Goal: Task Accomplishment & Management: Complete application form

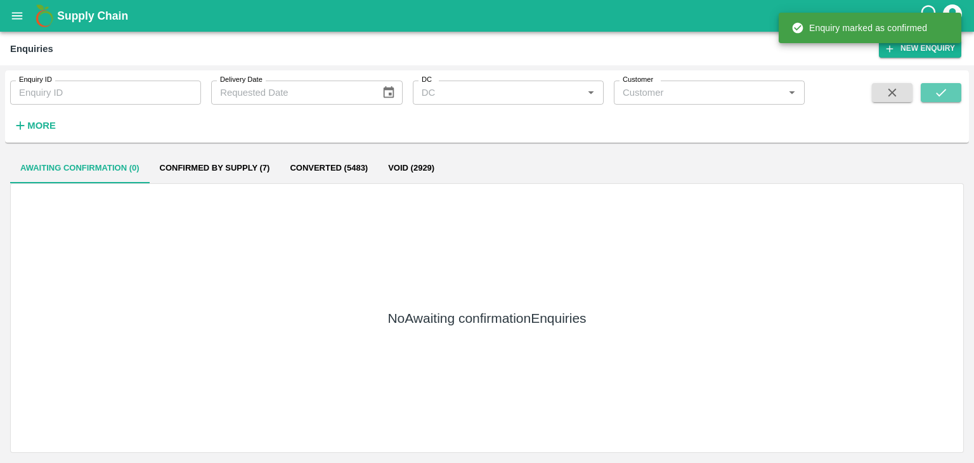
click at [933, 86] on button "submit" at bounding box center [941, 92] width 41 height 19
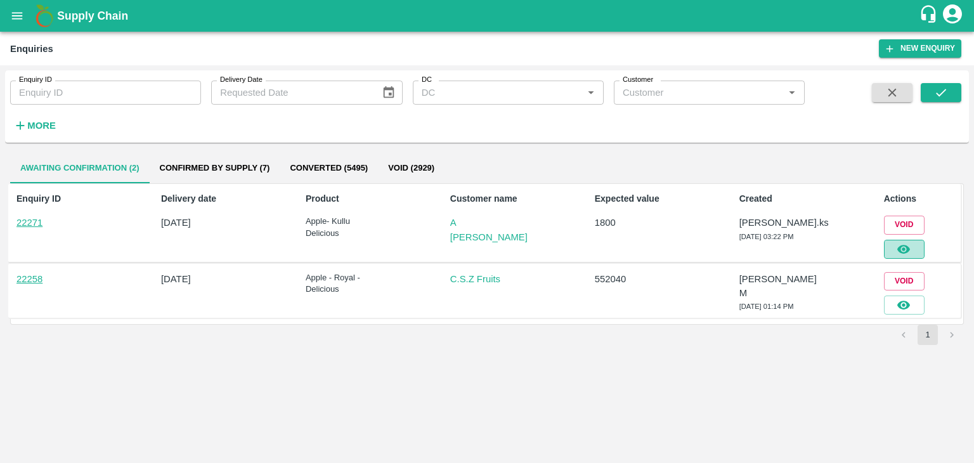
click at [918, 242] on button "button" at bounding box center [904, 249] width 41 height 19
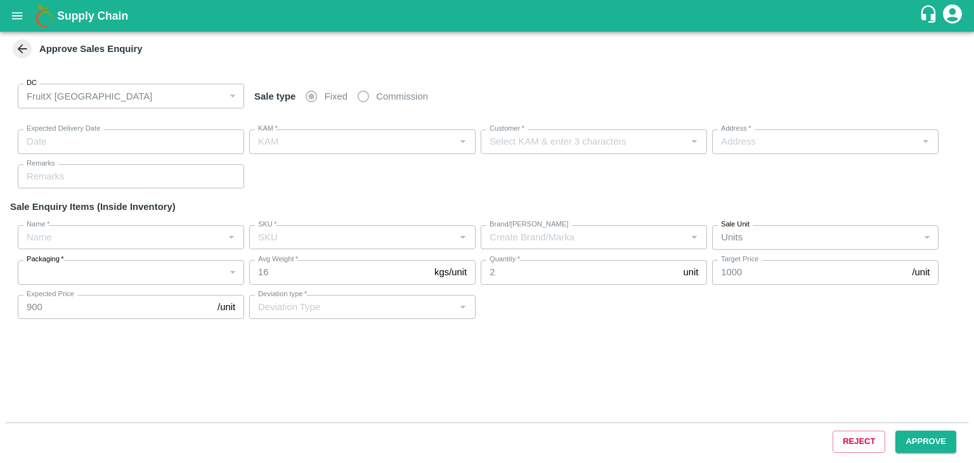
type input "[DATE] 03:25 PM"
type input "[PERSON_NAME].ks"
type input "A [PERSON_NAME]"
type input "FruitX, [GEOGRAPHIC_DATA], [GEOGRAPHIC_DATA] Urban, [GEOGRAPHIC_DATA]"
type input "Apple- Kullu Delicious"
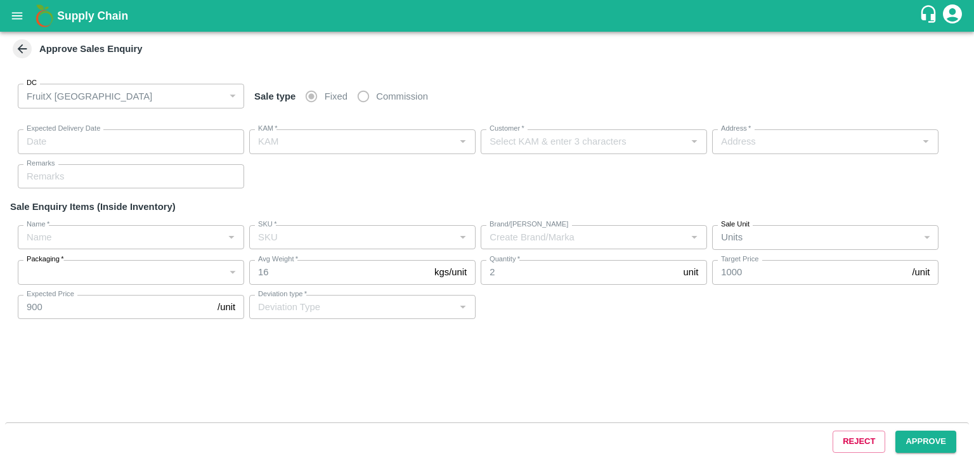
type input "Premium-5 layer"
type input "LP VGK3"
type input "Others"
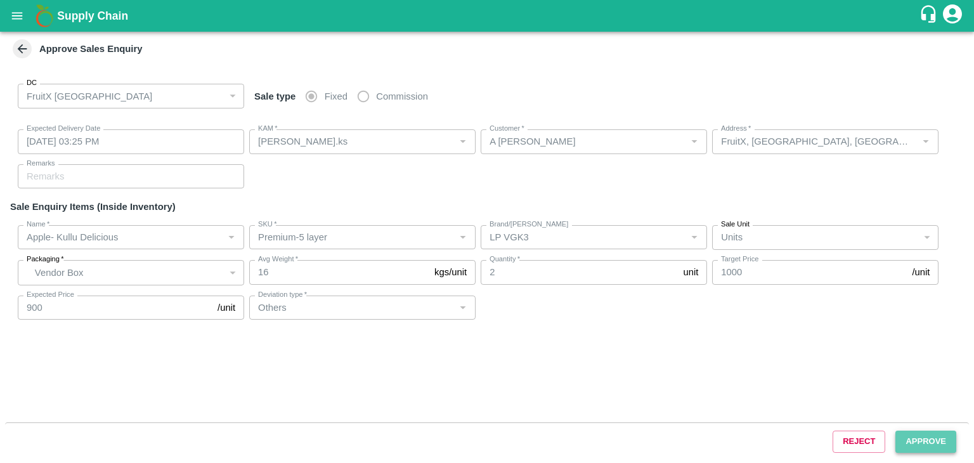
click at [910, 435] on button "Approve" at bounding box center [926, 442] width 61 height 22
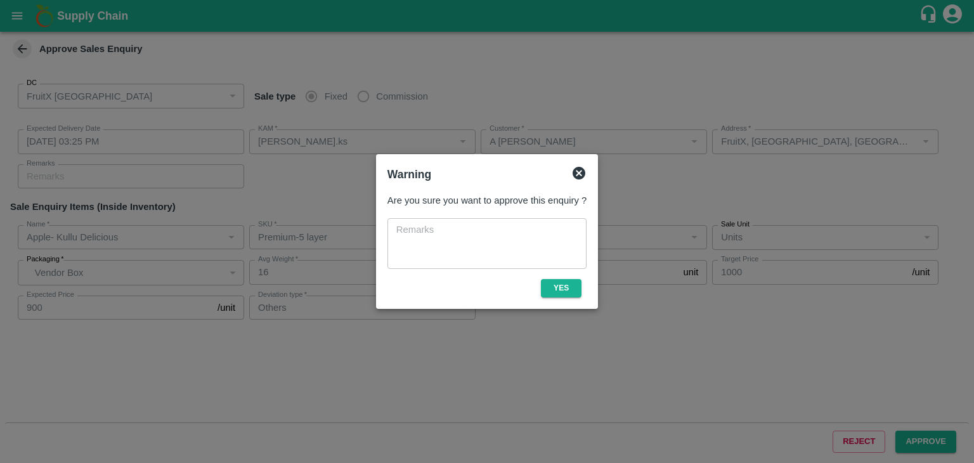
click at [551, 299] on div "Are you sure you want to approve this enquiry ? x ​ Yes" at bounding box center [487, 245] width 209 height 114
click at [553, 295] on button "Yes" at bounding box center [561, 288] width 41 height 18
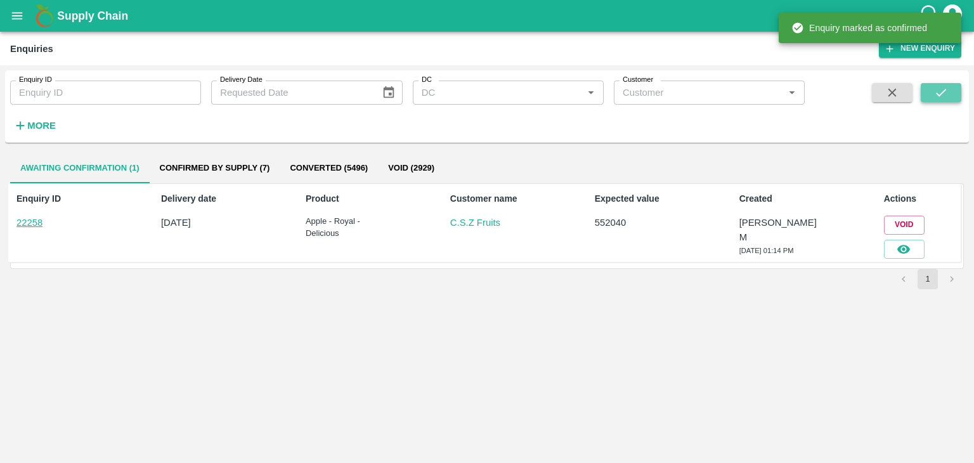
click at [956, 89] on button "submit" at bounding box center [941, 92] width 41 height 19
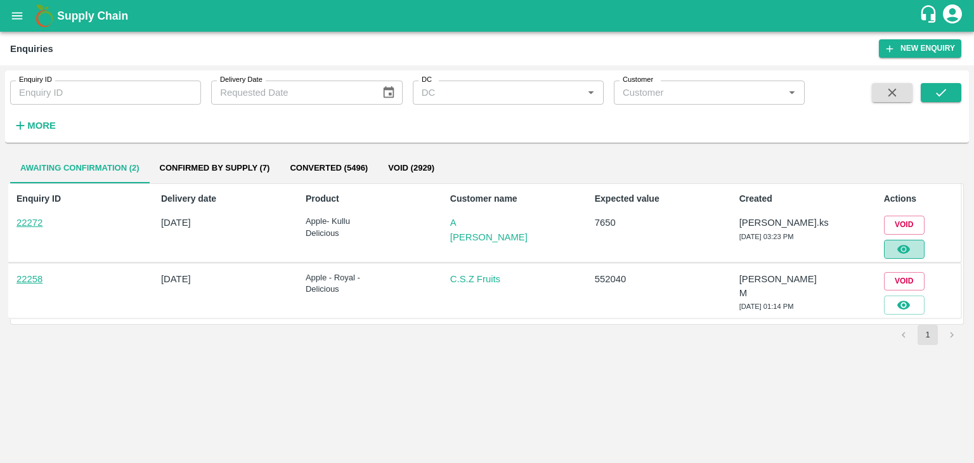
click at [901, 249] on icon "button" at bounding box center [904, 249] width 14 height 14
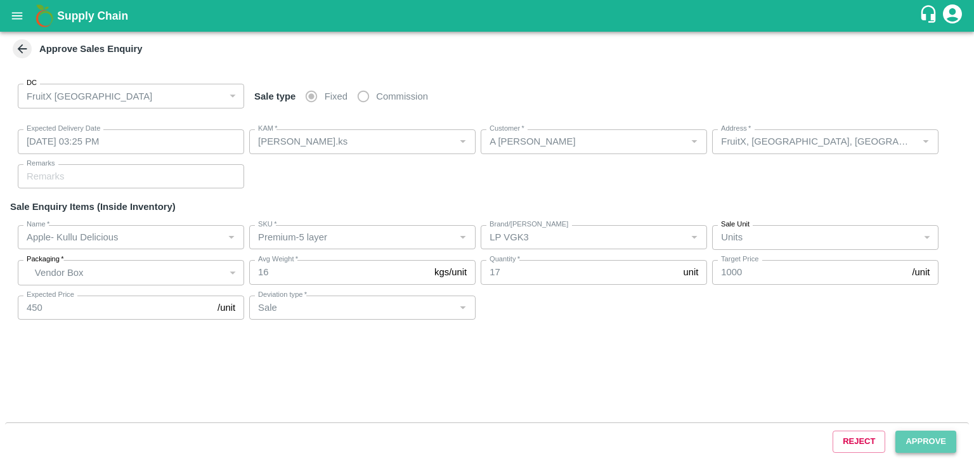
click at [940, 446] on button "Approve" at bounding box center [926, 442] width 61 height 22
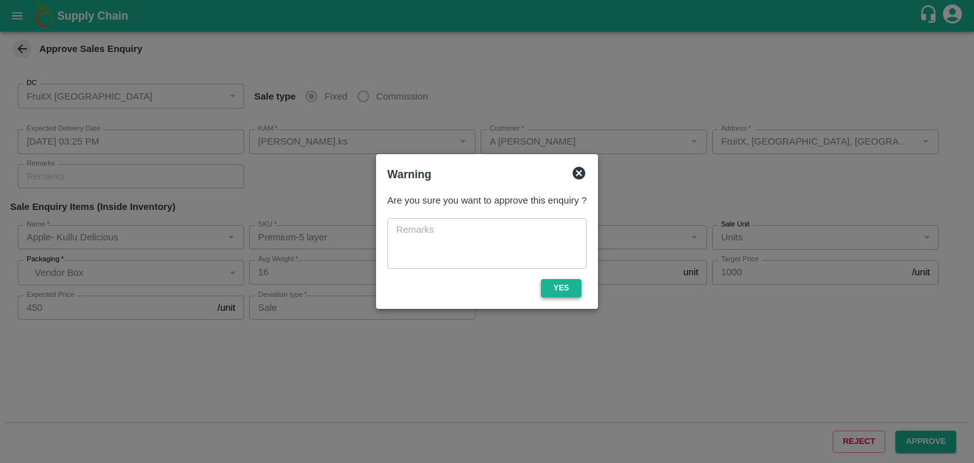
click at [569, 292] on button "Yes" at bounding box center [561, 288] width 41 height 18
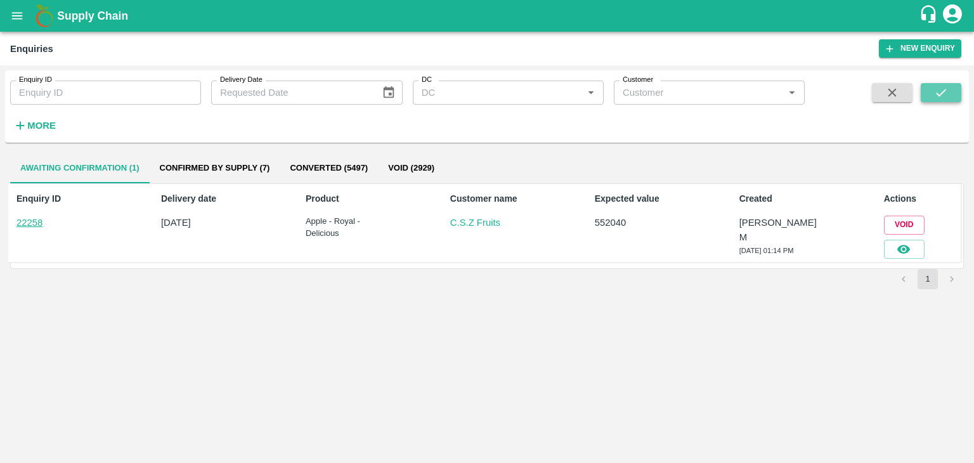
click at [936, 98] on icon "submit" at bounding box center [941, 93] width 14 height 14
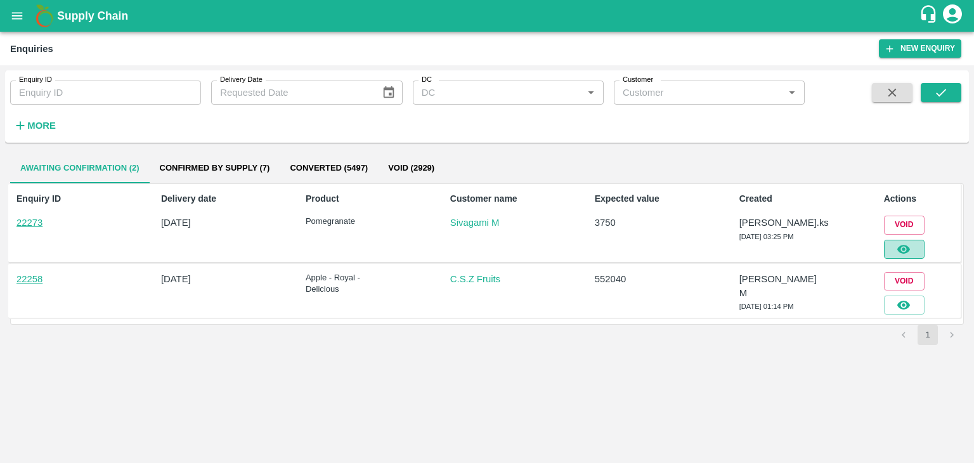
click at [903, 247] on icon "button" at bounding box center [904, 249] width 14 height 14
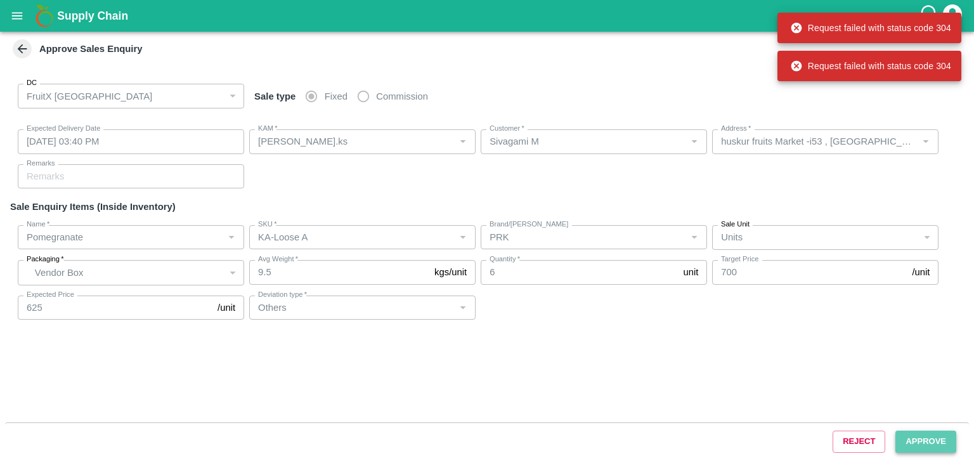
click at [916, 431] on button "Approve" at bounding box center [926, 442] width 61 height 22
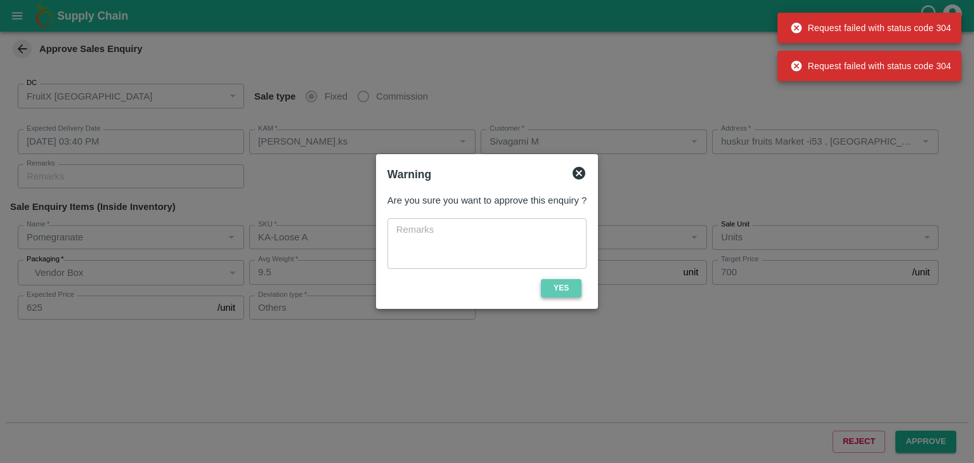
click at [554, 290] on button "Yes" at bounding box center [561, 288] width 41 height 18
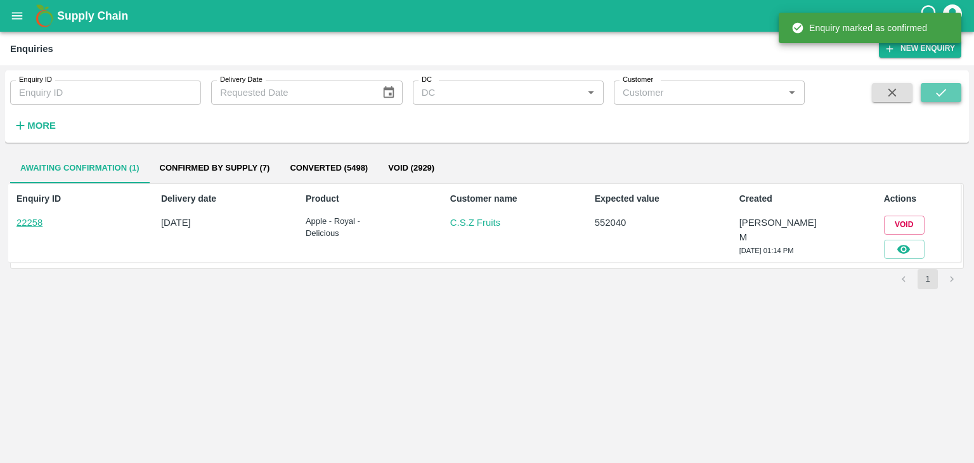
click at [948, 96] on icon "submit" at bounding box center [941, 93] width 14 height 14
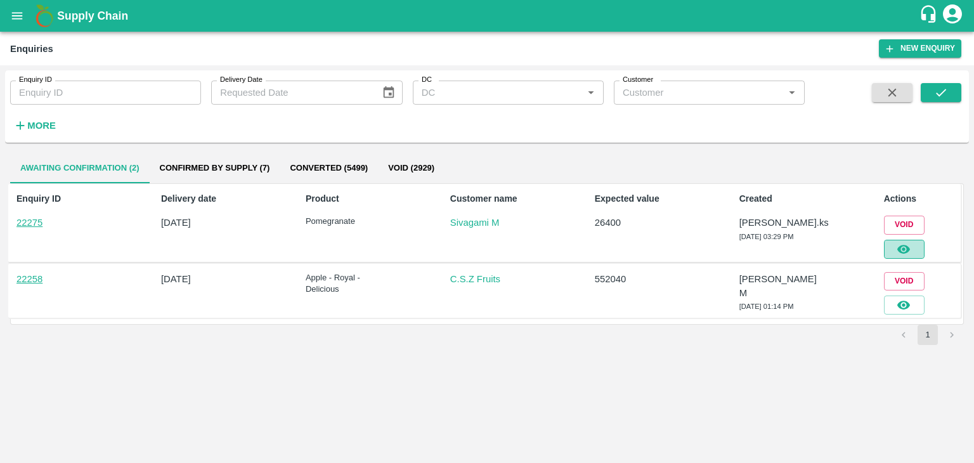
click at [912, 250] on button "button" at bounding box center [904, 249] width 41 height 19
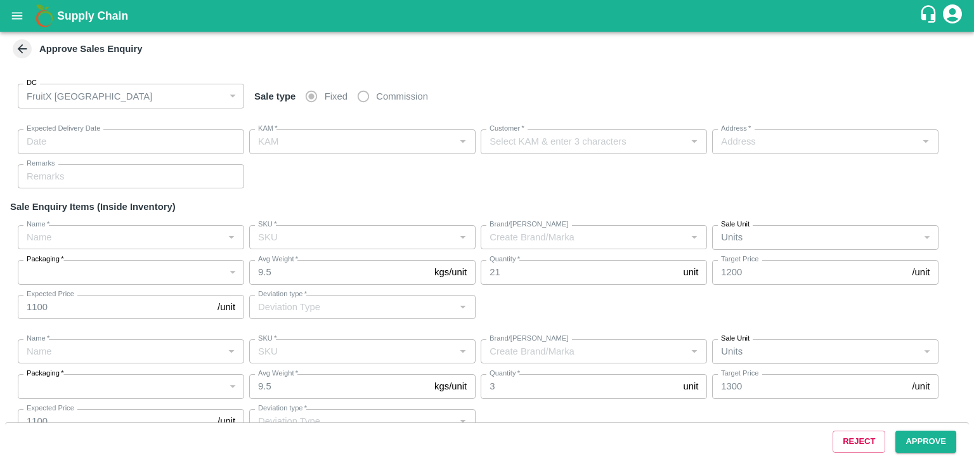
type input "[DATE] 03:40 PM"
type input "[PERSON_NAME].ks"
type input "Sivagami M"
type input "huskur fruits Market -i53 , [GEOGRAPHIC_DATA] , [GEOGRAPHIC_DATA], [GEOGRAPHIC_…"
type input "Pomegranate"
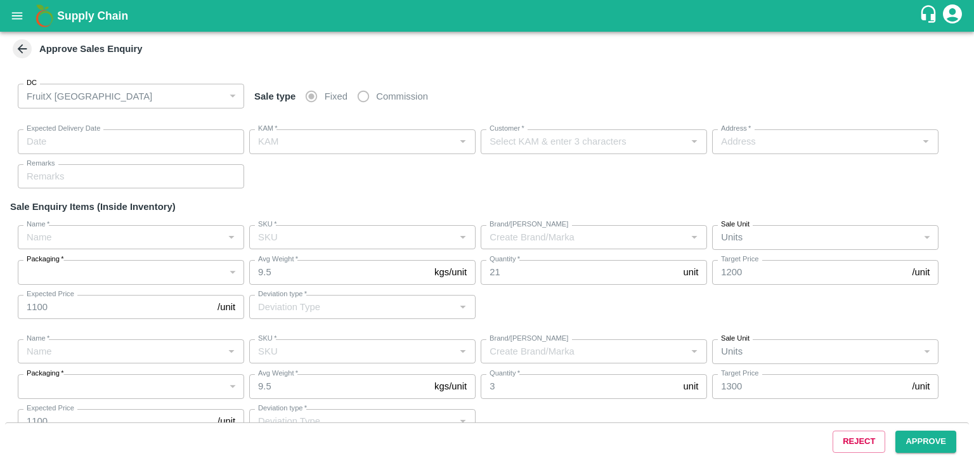
type input "KA-PRM-250-300"
type input "SR"
type input "Others"
type input "Pomegranate"
type input "KA-PRM-250-300"
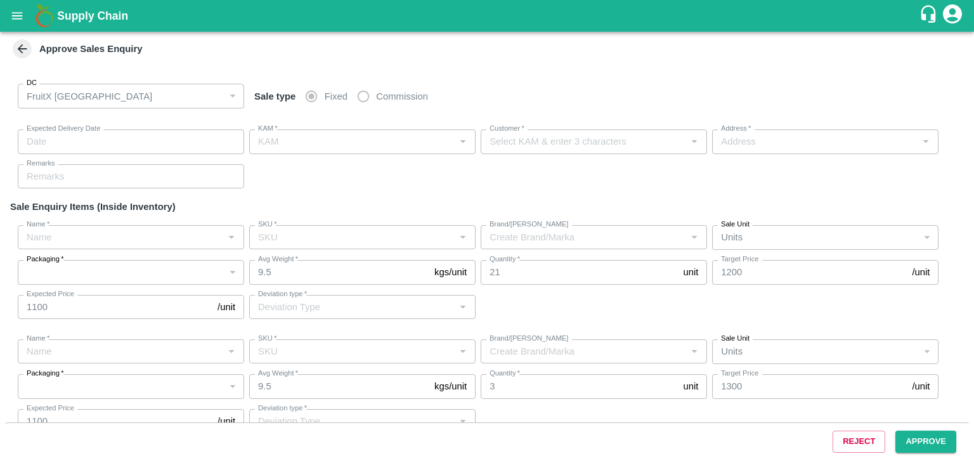
type input "PRK"
type input "Others"
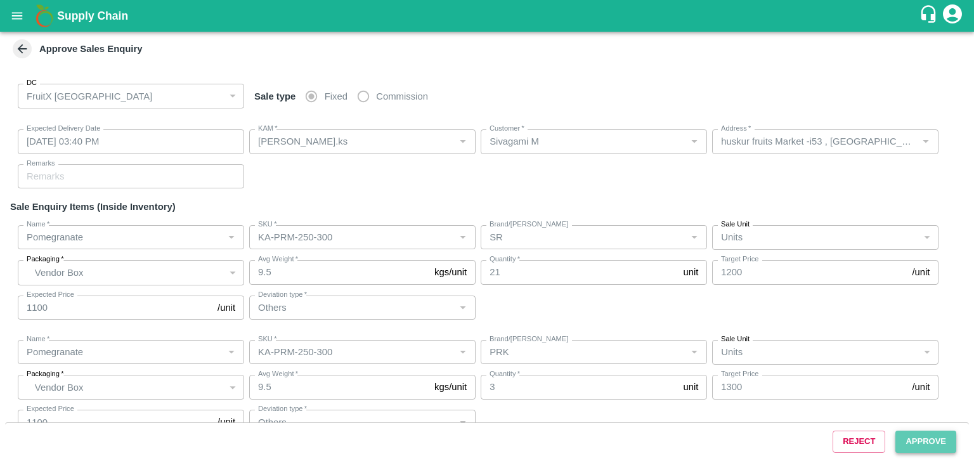
click at [930, 437] on button "Approve" at bounding box center [926, 442] width 61 height 22
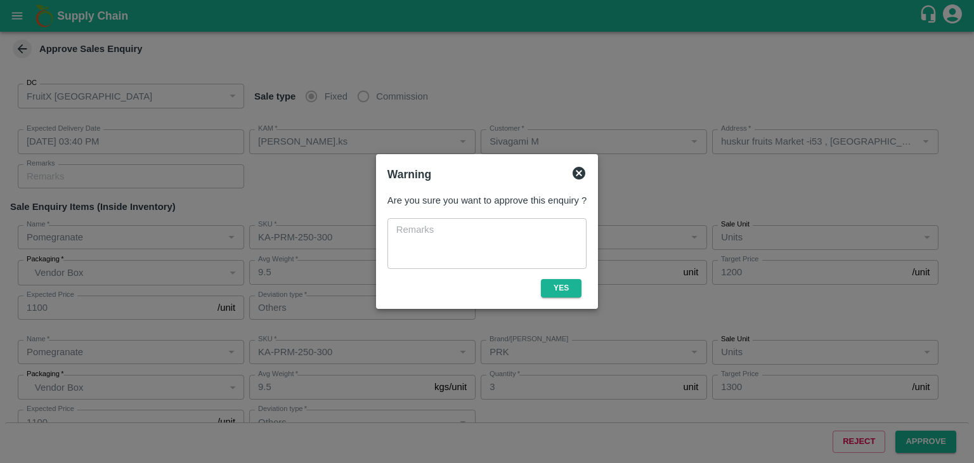
click at [568, 299] on div "Are you sure you want to approve this enquiry ? x ​ Yes" at bounding box center [487, 245] width 209 height 114
click at [568, 290] on button "Yes" at bounding box center [561, 288] width 41 height 18
